Goal: Information Seeking & Learning: Learn about a topic

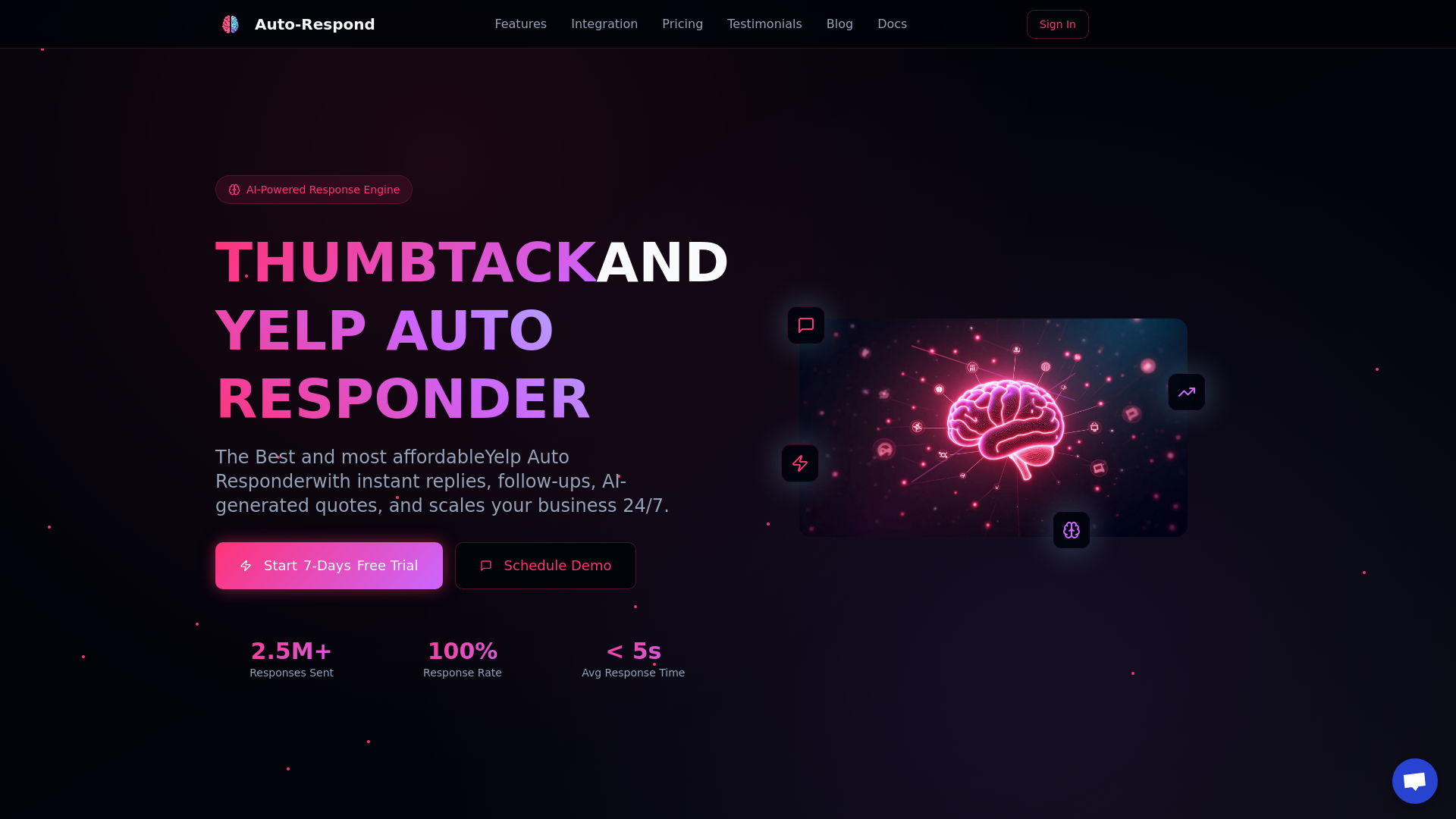
click at [827, 25] on link "Blog" at bounding box center [840, 25] width 27 height 18
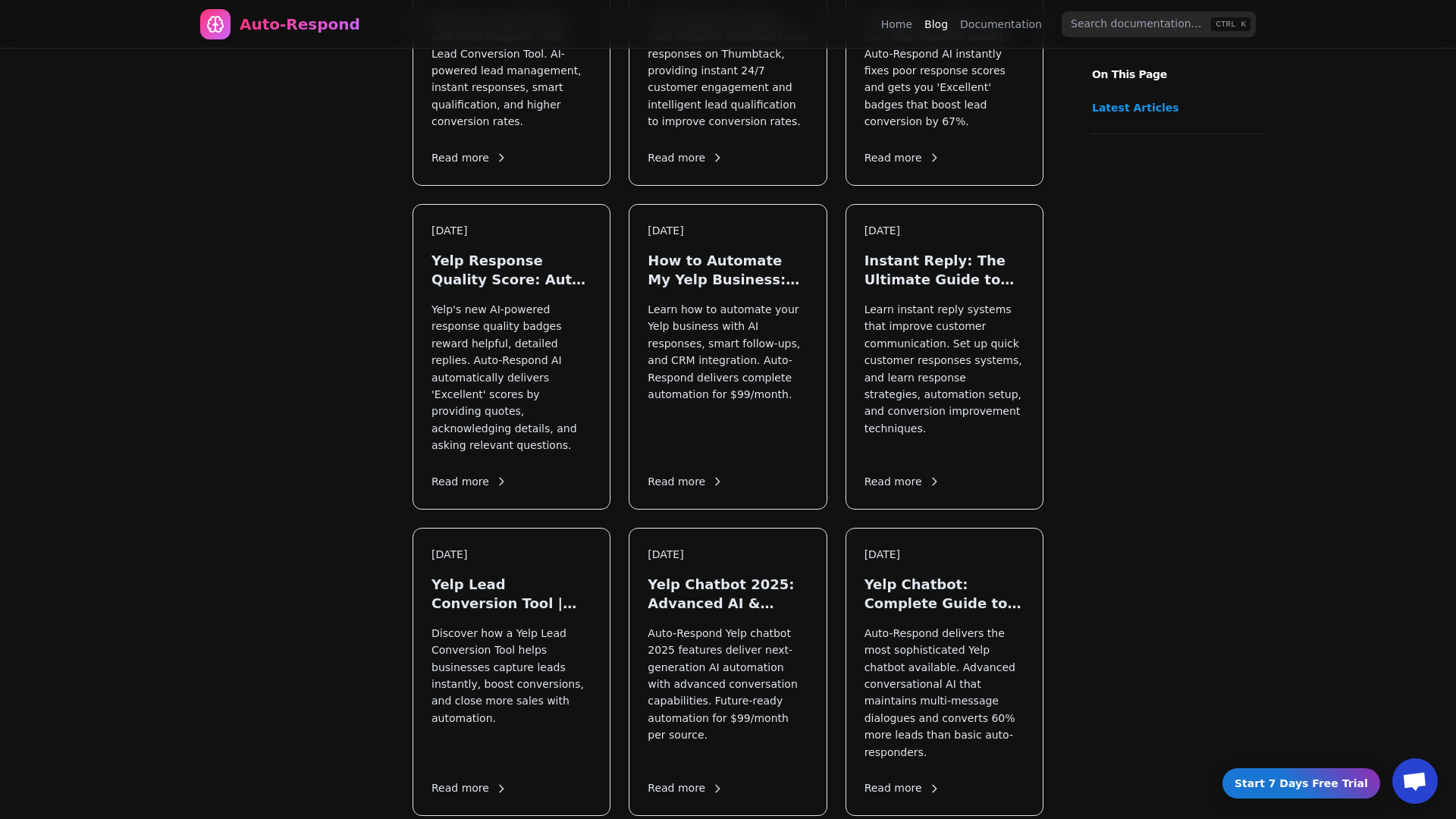
scroll to position [989, 0]
